Goal: Task Accomplishment & Management: Manage account settings

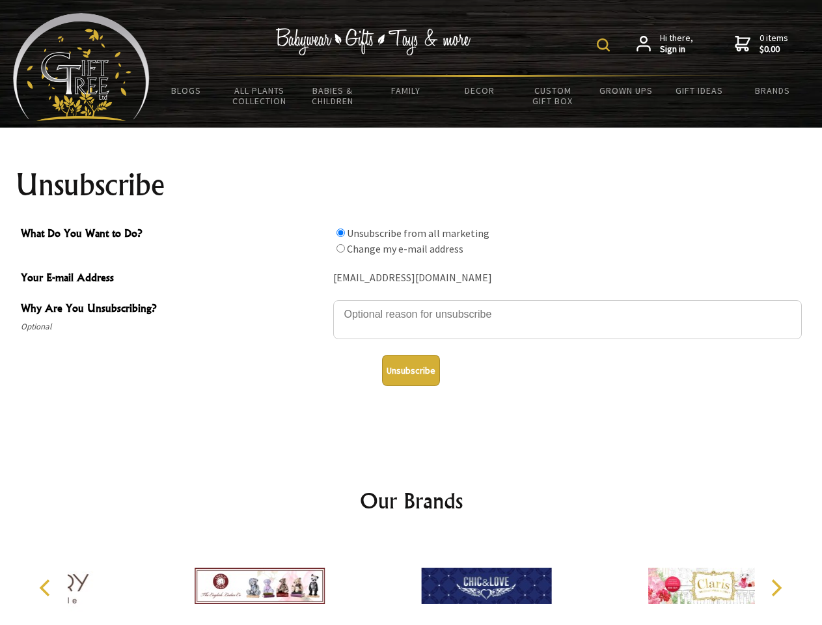
click at [605, 45] on img at bounding box center [603, 44] width 13 height 13
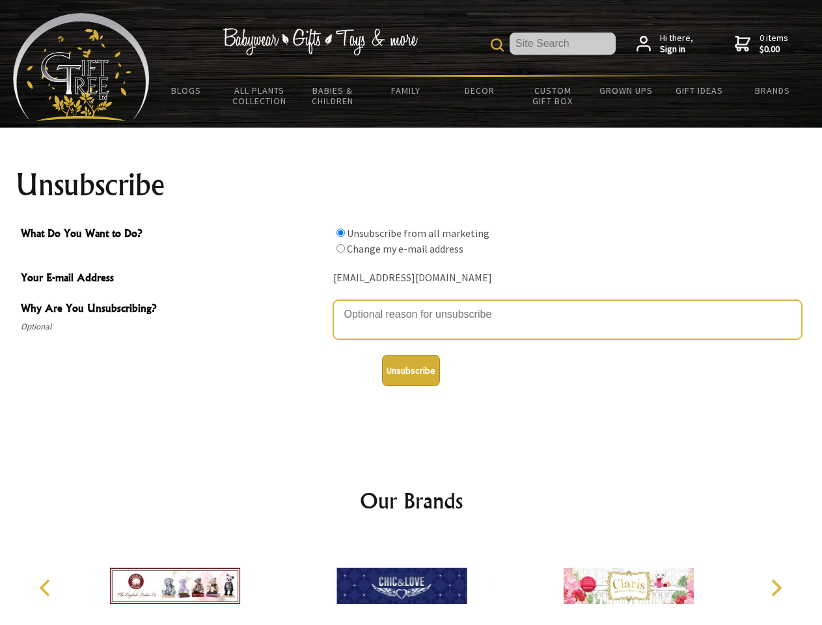
click at [411, 305] on textarea "Why Are You Unsubscribing?" at bounding box center [567, 319] width 469 height 39
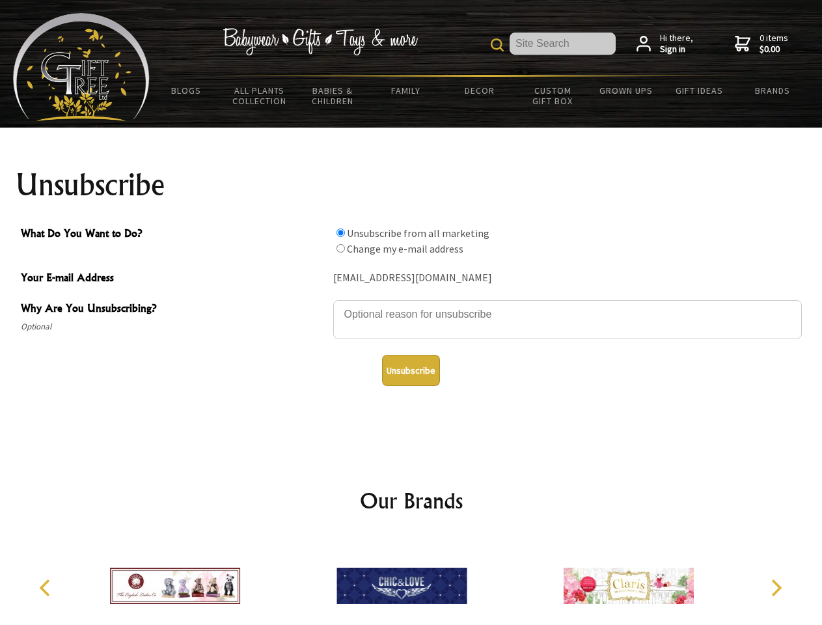
click at [340, 232] on input "What Do You Want to Do?" at bounding box center [341, 232] width 8 height 8
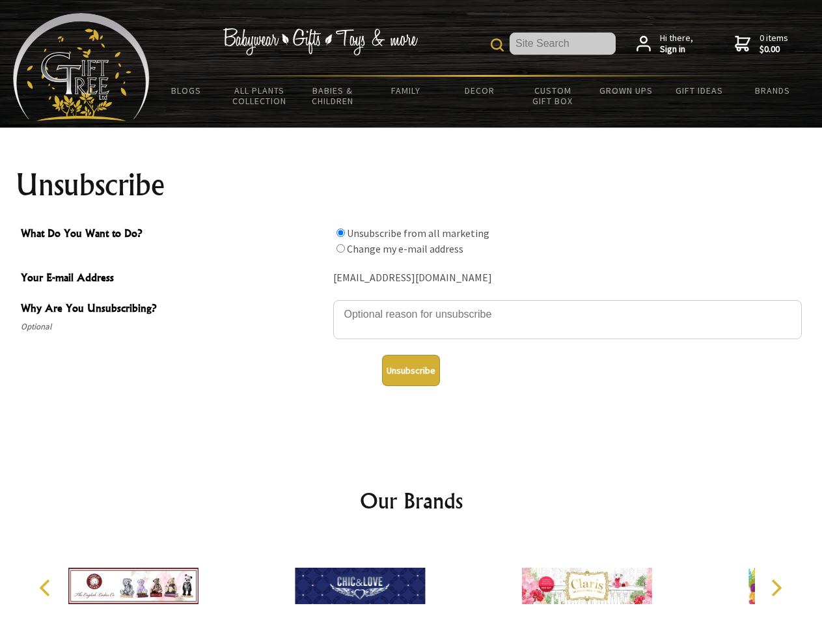
click at [340, 248] on input "What Do You Want to Do?" at bounding box center [341, 248] width 8 height 8
radio input "true"
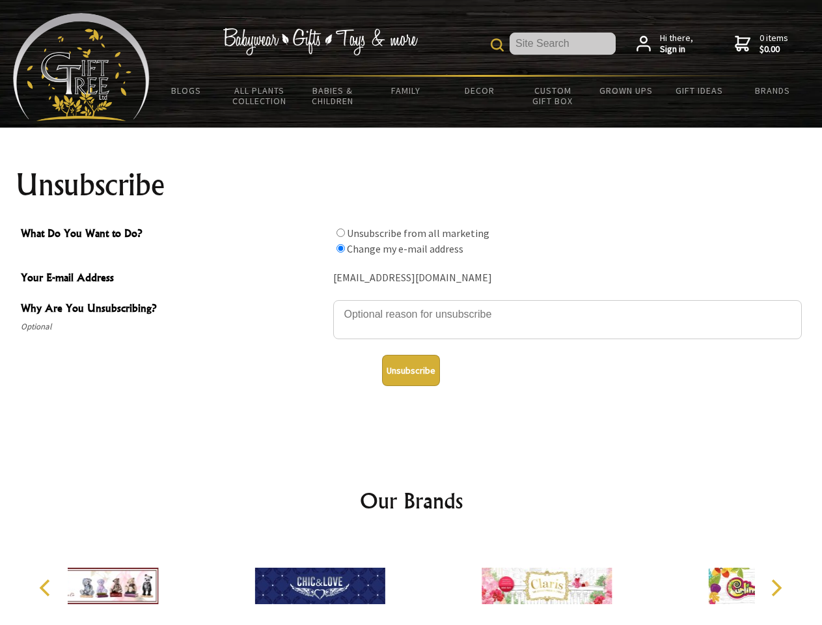
click at [411, 370] on button "Unsubscribe" at bounding box center [411, 370] width 58 height 31
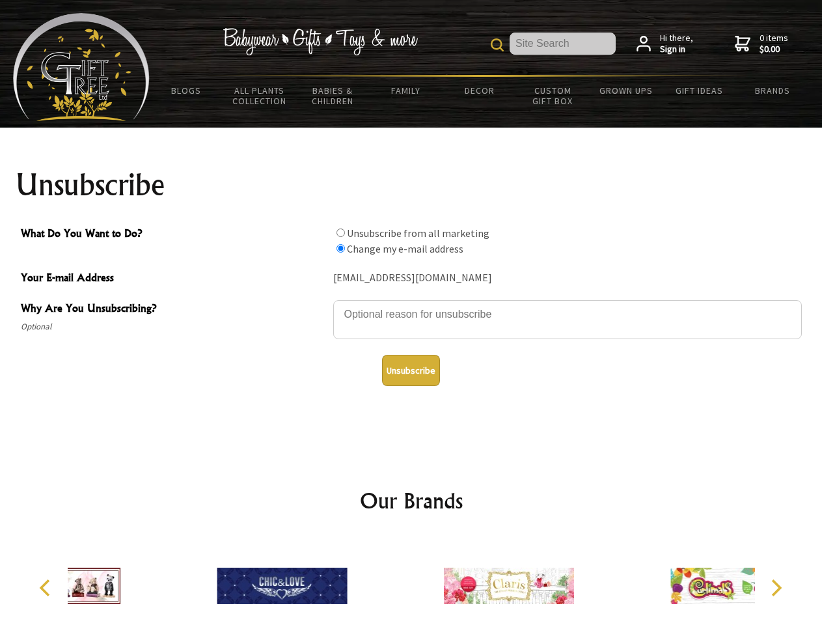
click at [444, 581] on img at bounding box center [509, 586] width 130 height 98
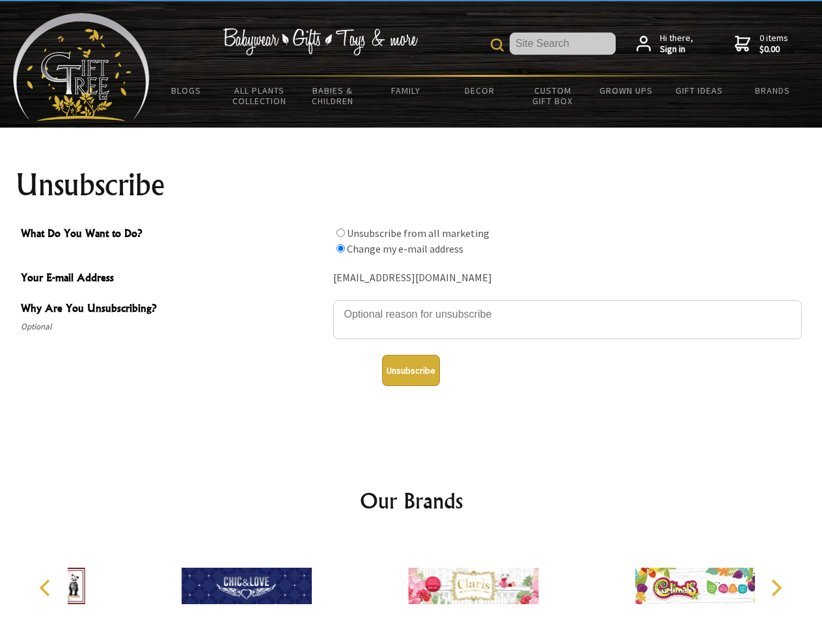
click at [47, 588] on icon "Previous" at bounding box center [46, 587] width 17 height 17
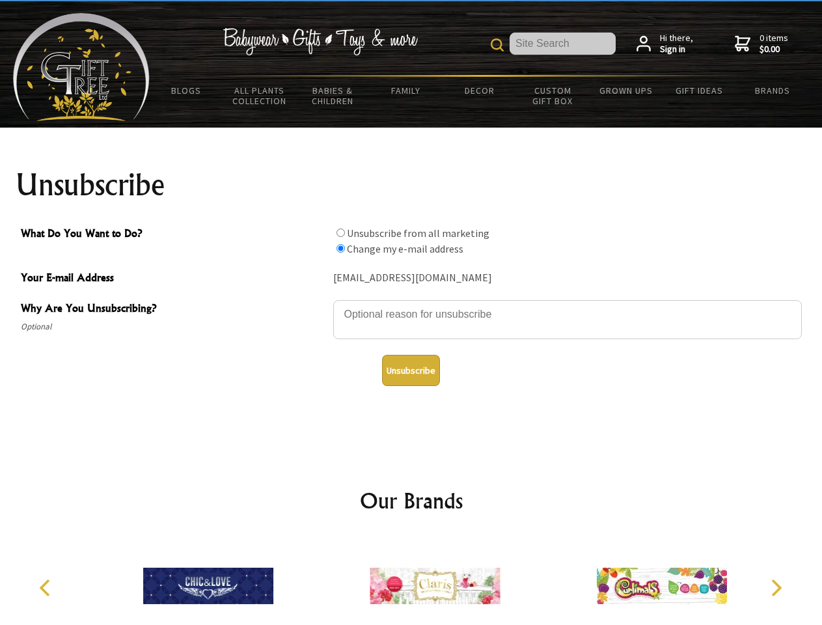
click at [776, 588] on icon "Next" at bounding box center [775, 587] width 17 height 17
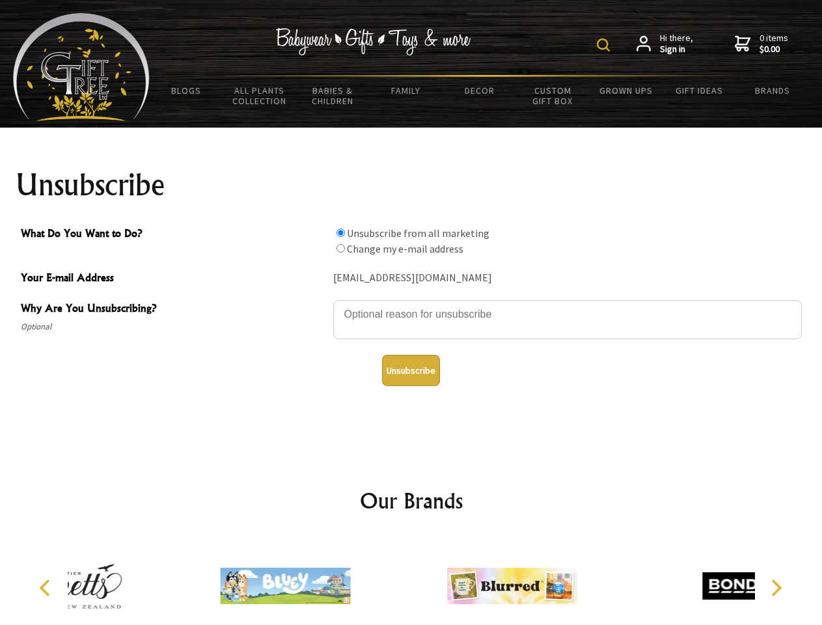
click at [605, 45] on img at bounding box center [603, 44] width 13 height 13
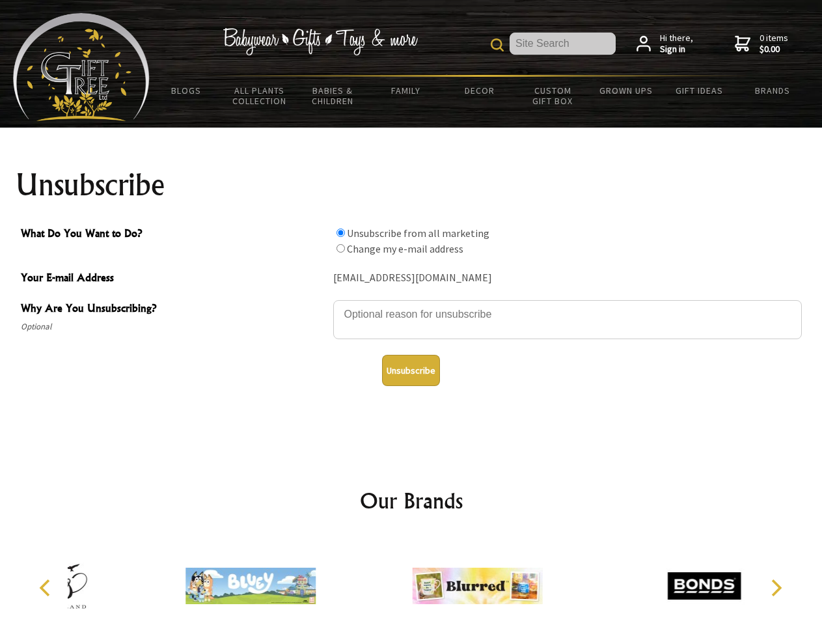
click at [411, 305] on textarea "Why Are You Unsubscribing?" at bounding box center [567, 319] width 469 height 39
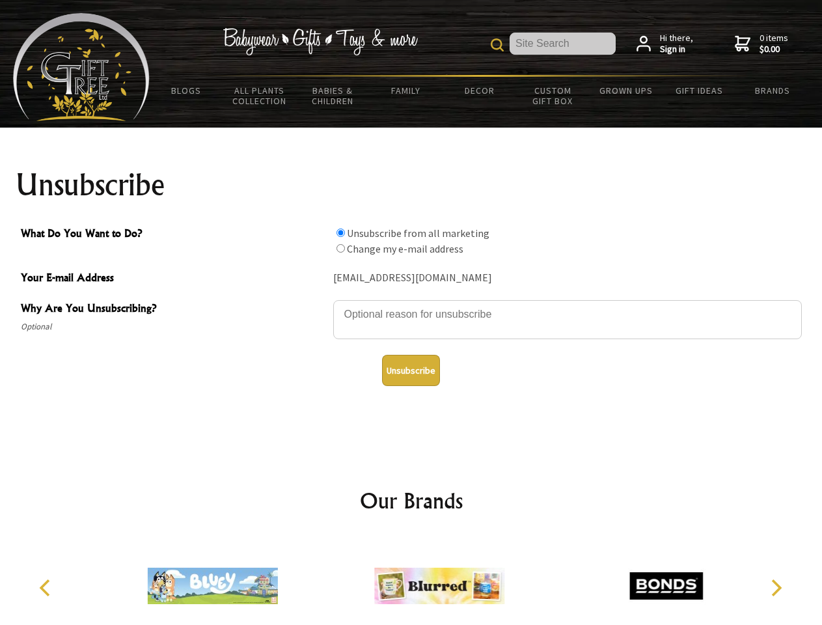
click at [340, 232] on input "What Do You Want to Do?" at bounding box center [341, 232] width 8 height 8
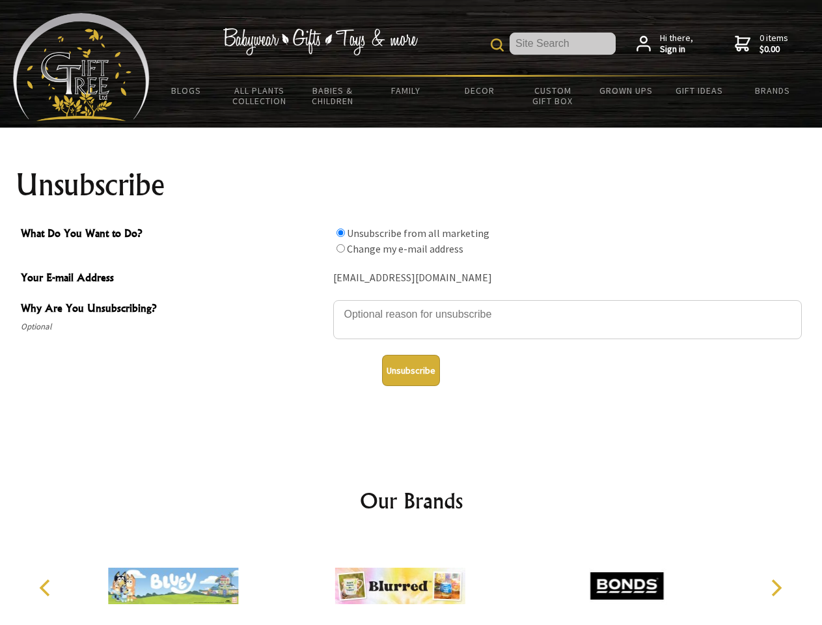
click at [340, 248] on input "What Do You Want to Do?" at bounding box center [341, 248] width 8 height 8
radio input "true"
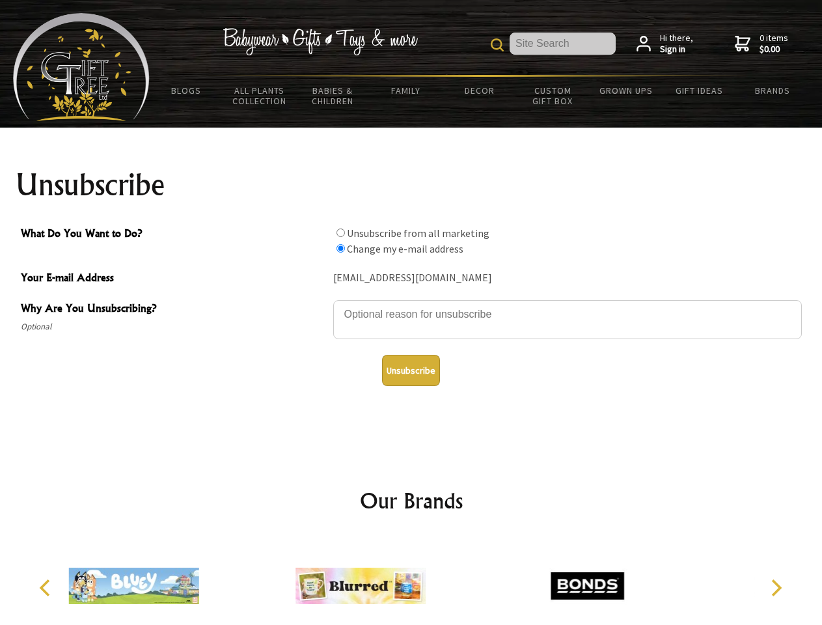
click at [411, 370] on button "Unsubscribe" at bounding box center [411, 370] width 58 height 31
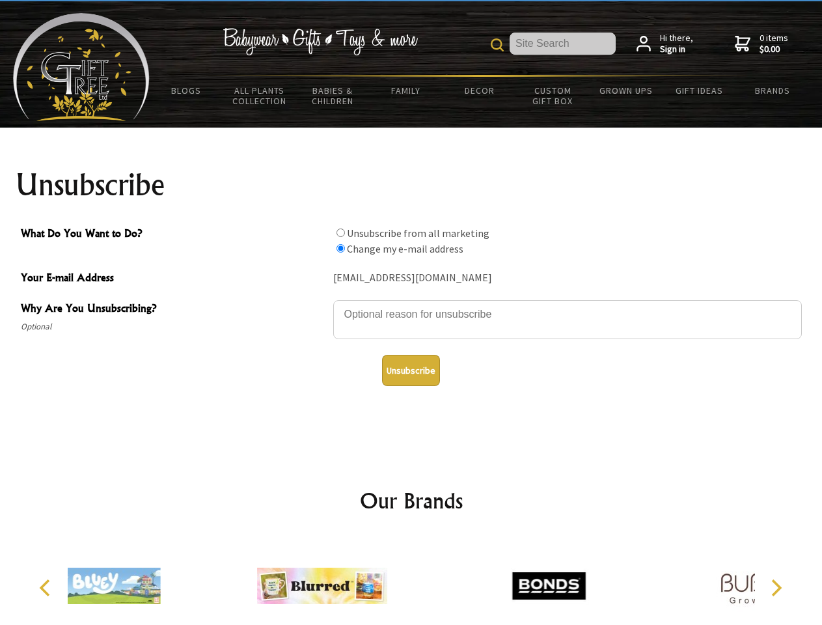
click at [411, 581] on div at bounding box center [322, 588] width 227 height 102
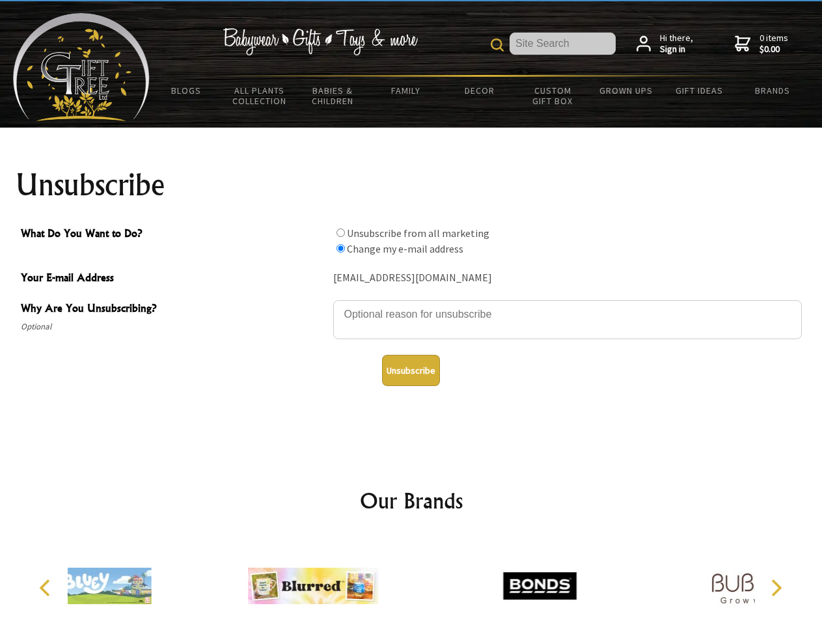
click at [47, 588] on icon "Previous" at bounding box center [46, 587] width 17 height 17
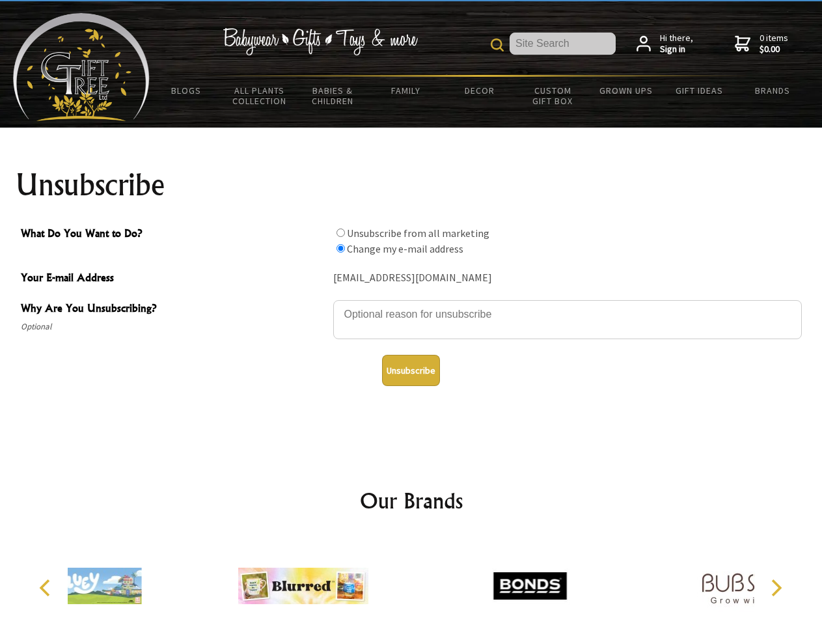
click at [776, 588] on icon "Next" at bounding box center [775, 587] width 17 height 17
